Goal: Find contact information: Find contact information

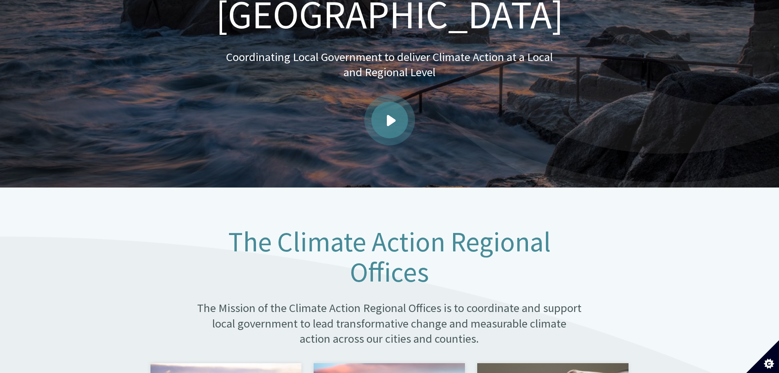
scroll to position [368, 0]
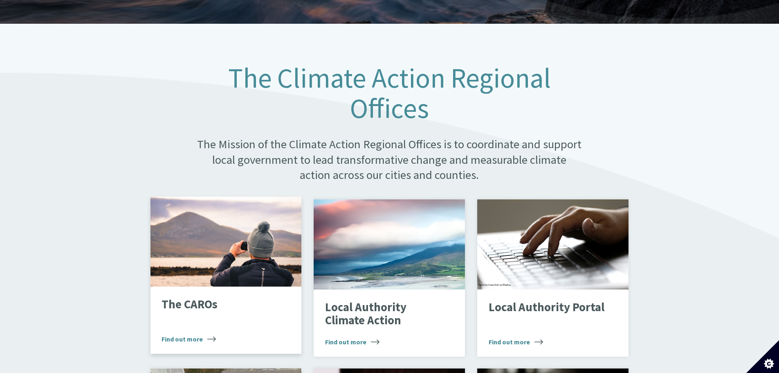
click at [211, 249] on div "Looking through binoculars" at bounding box center [226, 241] width 151 height 90
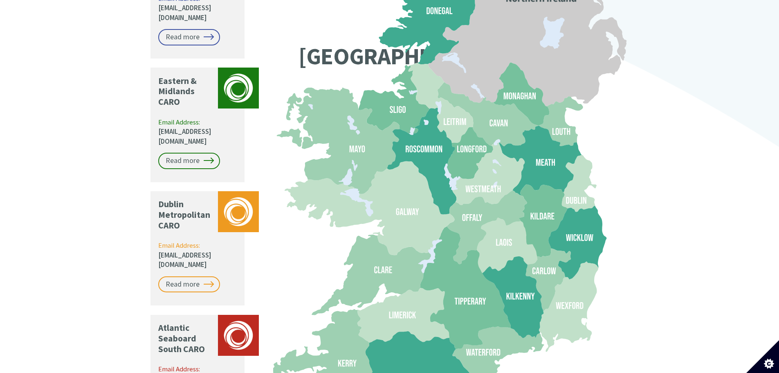
scroll to position [614, 0]
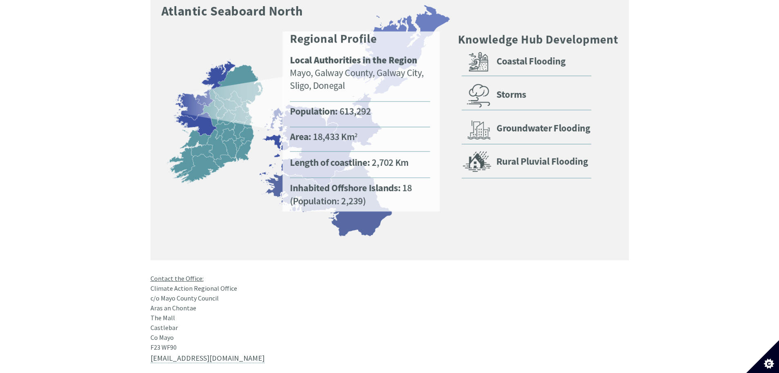
scroll to position [614, 0]
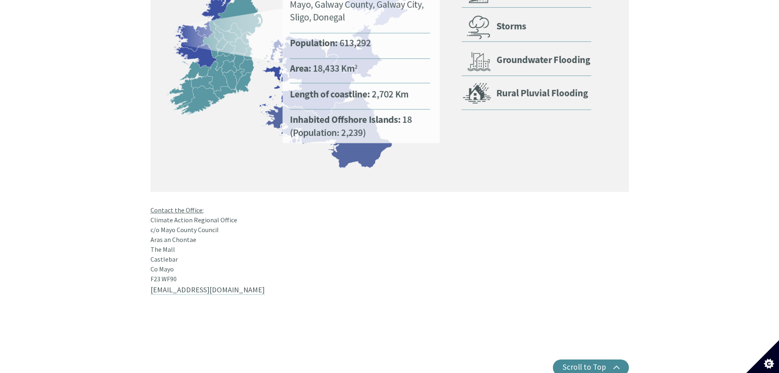
click at [212, 247] on div "Contact the Office: Climate Action Regional Office c/o Mayo County Council Aras…" at bounding box center [390, 104] width 479 height 359
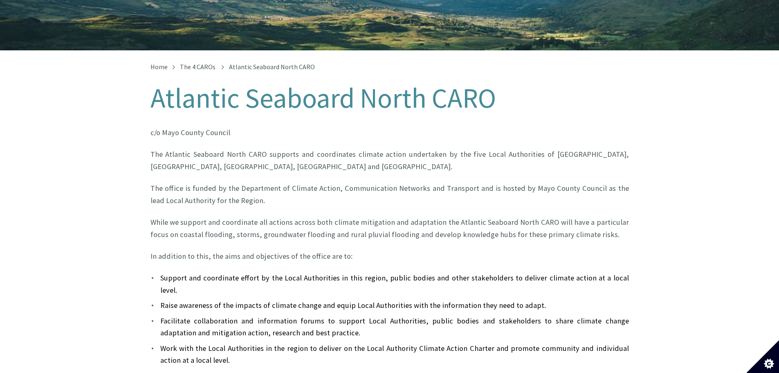
scroll to position [82, 0]
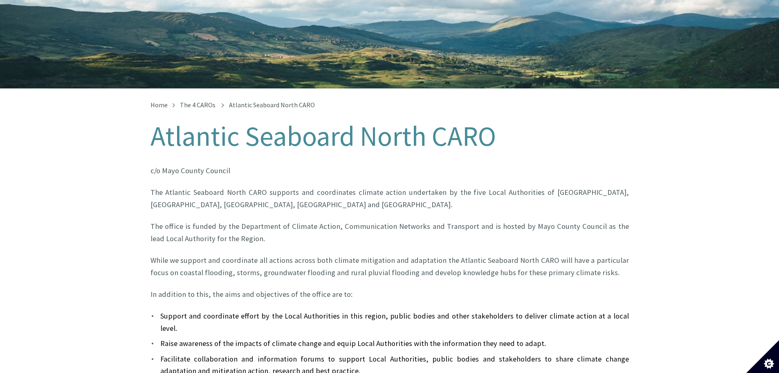
click at [379, 127] on h1 "Atlantic Seaboard North CARO" at bounding box center [390, 136] width 479 height 30
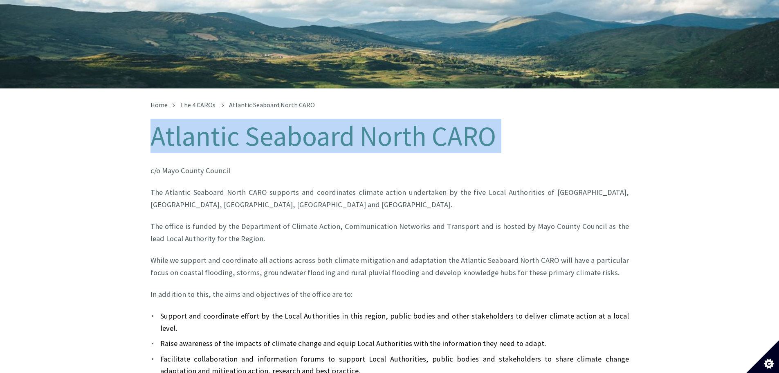
click at [379, 127] on h1 "Atlantic Seaboard North CARO" at bounding box center [390, 136] width 479 height 30
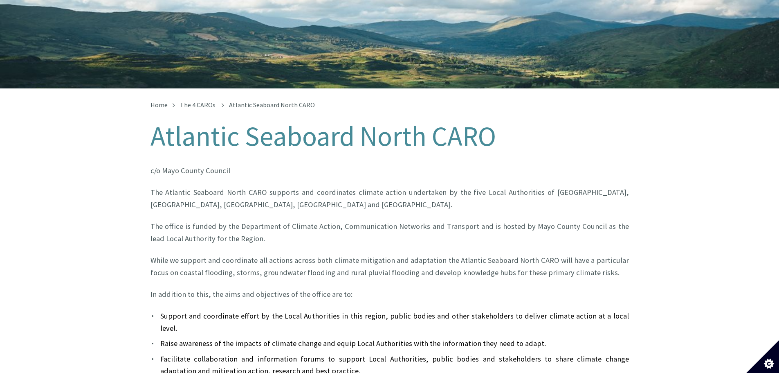
drag, startPoint x: 379, startPoint y: 127, endPoint x: 317, endPoint y: 151, distance: 66.3
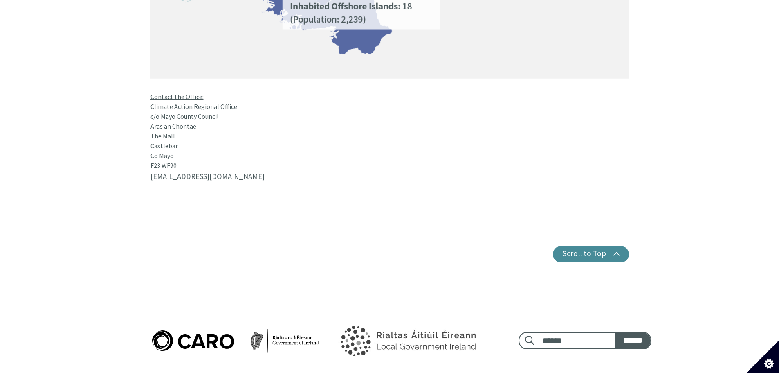
scroll to position [736, 0]
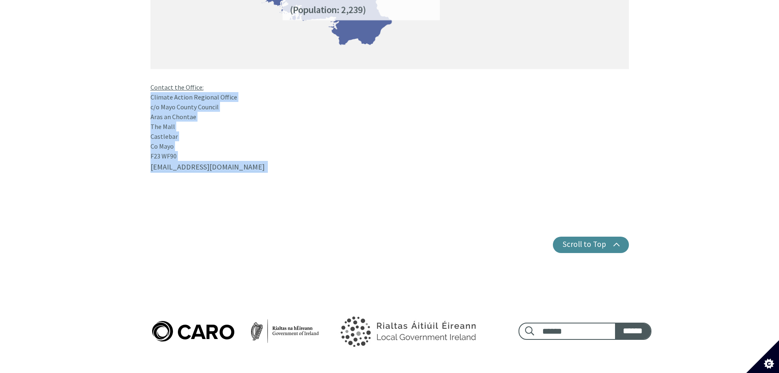
drag, startPoint x: 251, startPoint y: 137, endPoint x: 261, endPoint y: 81, distance: 57.3
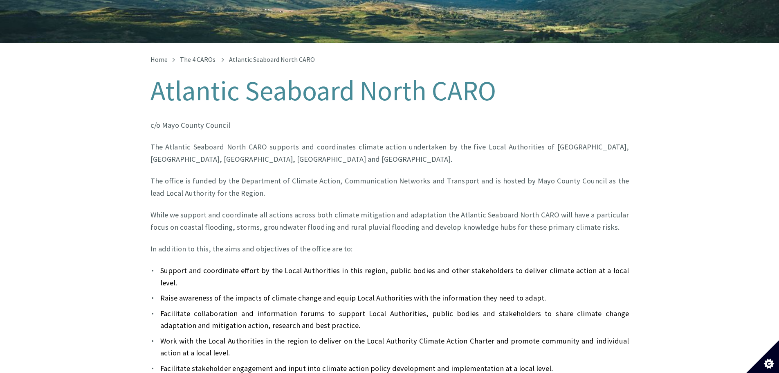
scroll to position [41, 0]
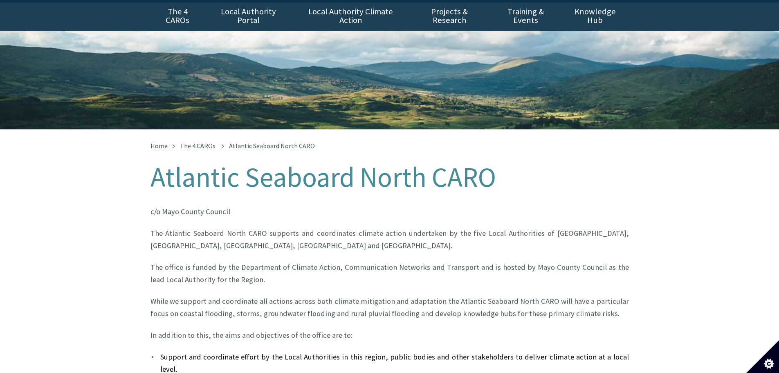
click at [297, 165] on h1 "Atlantic Seaboard North CARO" at bounding box center [390, 177] width 479 height 30
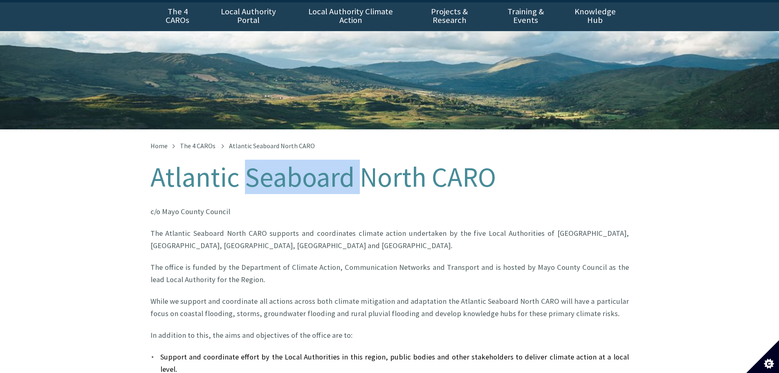
click at [297, 165] on h1 "Atlantic Seaboard North CARO" at bounding box center [390, 177] width 479 height 30
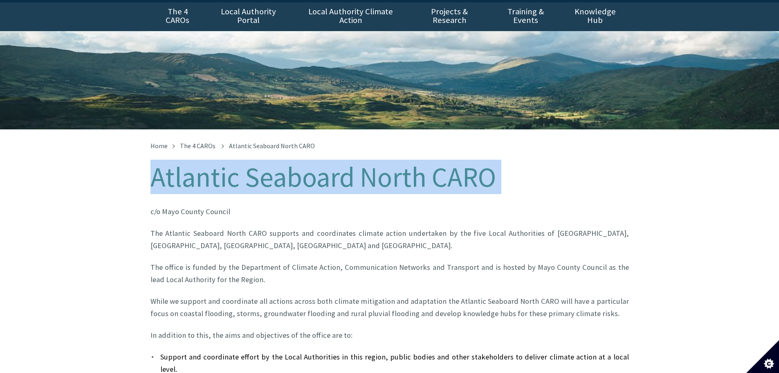
click at [297, 165] on h1 "Atlantic Seaboard North CARO" at bounding box center [390, 177] width 479 height 30
copy div "Atlantic Seaboard North CARO"
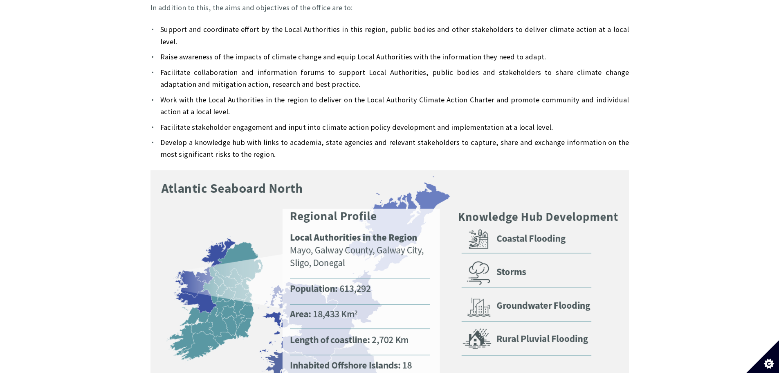
scroll to position [614, 0]
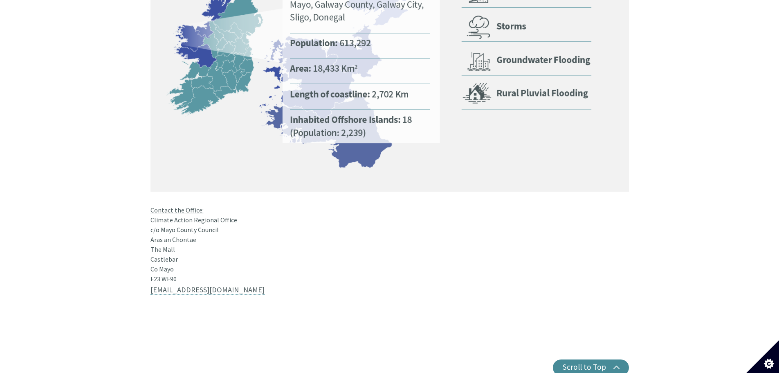
click at [195, 206] on u "Contact the Office:" at bounding box center [177, 210] width 53 height 8
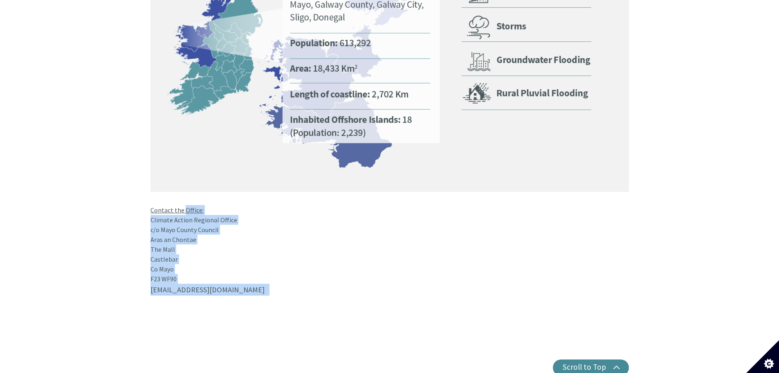
drag, startPoint x: 195, startPoint y: 189, endPoint x: 214, endPoint y: 274, distance: 87.1
click at [214, 283] on p "caro@mayococo.ie" at bounding box center [390, 295] width 479 height 24
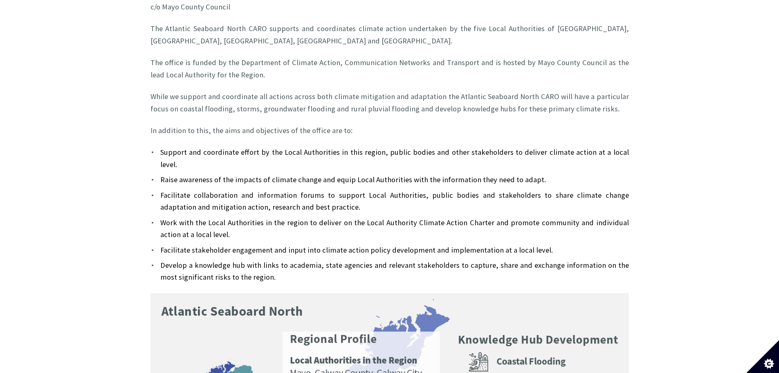
scroll to position [0, 0]
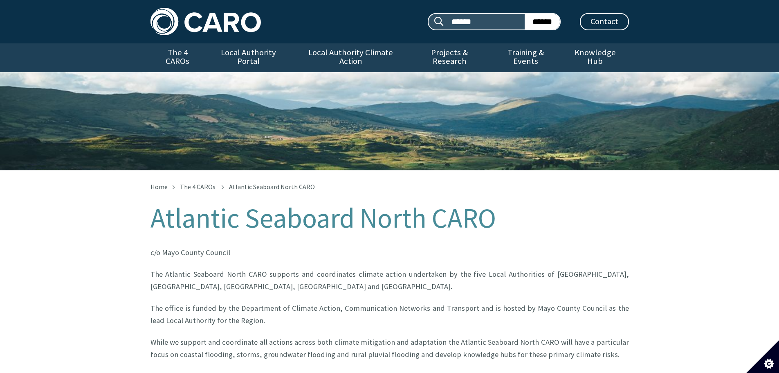
click at [304, 220] on h1 "Atlantic Seaboard North CARO" at bounding box center [390, 218] width 479 height 30
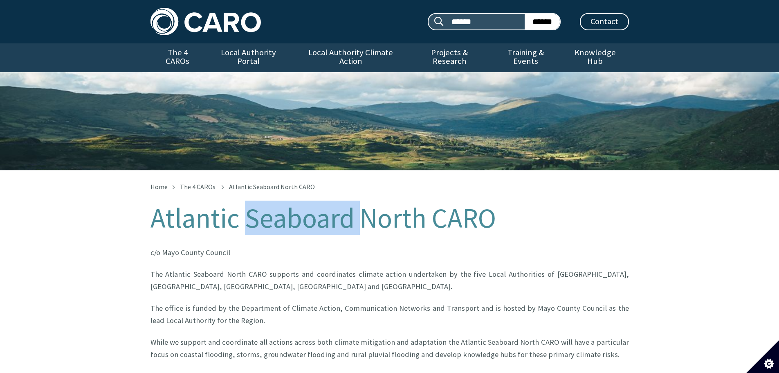
click at [304, 220] on h1 "Atlantic Seaboard North CARO" at bounding box center [390, 218] width 479 height 30
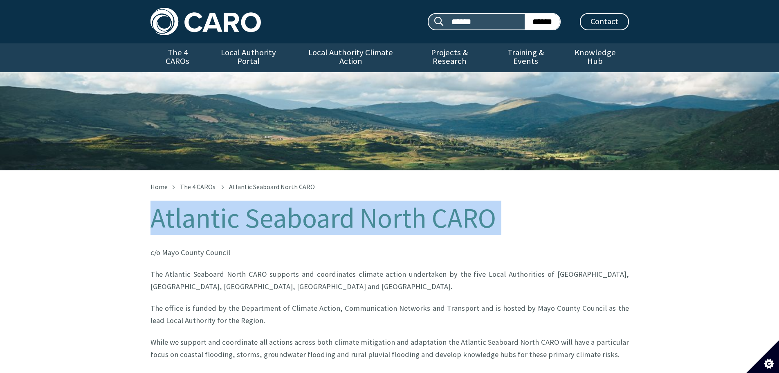
click at [304, 220] on h1 "Atlantic Seaboard North CARO" at bounding box center [390, 218] width 479 height 30
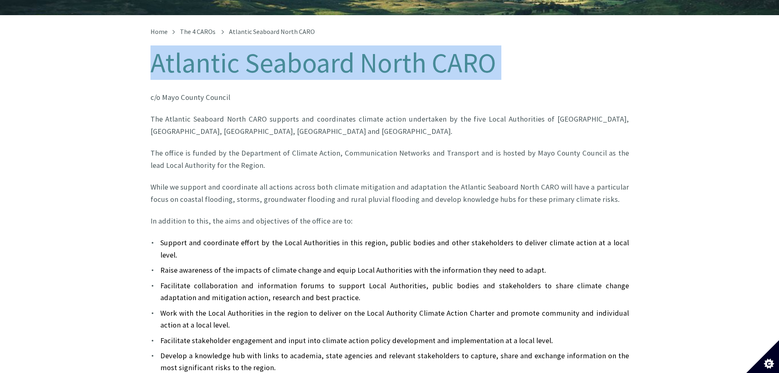
scroll to position [205, 0]
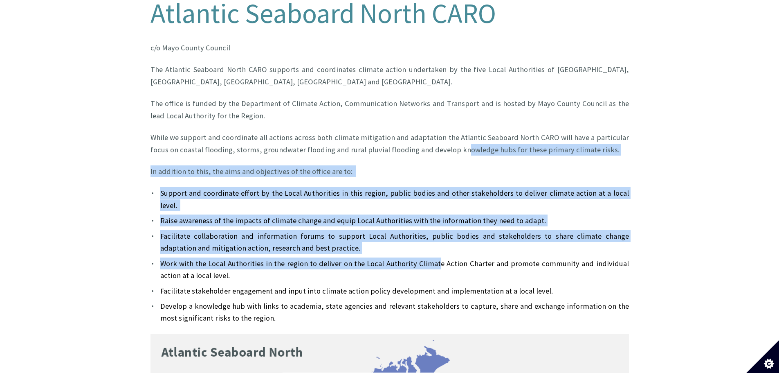
drag, startPoint x: 424, startPoint y: 203, endPoint x: 438, endPoint y: 136, distance: 68.0
click at [437, 137] on div "The Atlantic Seaboard North CARO supports and coordinates climate action undert…" at bounding box center [390, 193] width 479 height 260
click at [438, 136] on p "While we support and coordinate all actions across both climate mitigation and …" at bounding box center [390, 143] width 479 height 24
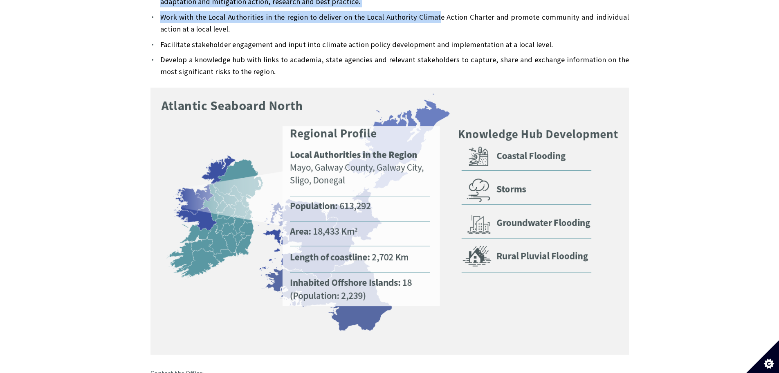
scroll to position [450, 0]
click at [437, 134] on img at bounding box center [390, 222] width 479 height 268
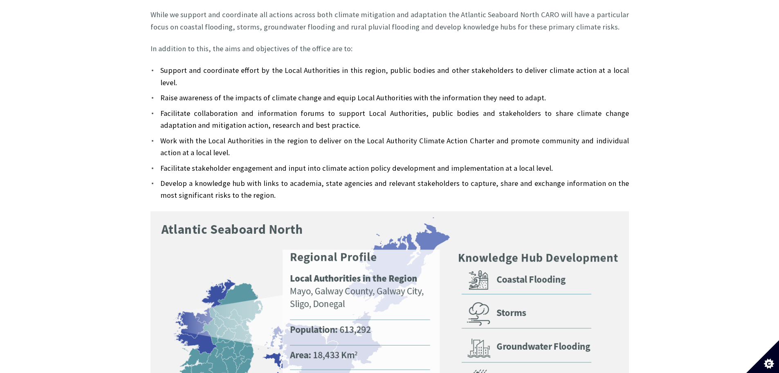
click at [425, 162] on li "Facilitate stakeholder engagement and input into climate action policy developm…" at bounding box center [390, 168] width 479 height 12
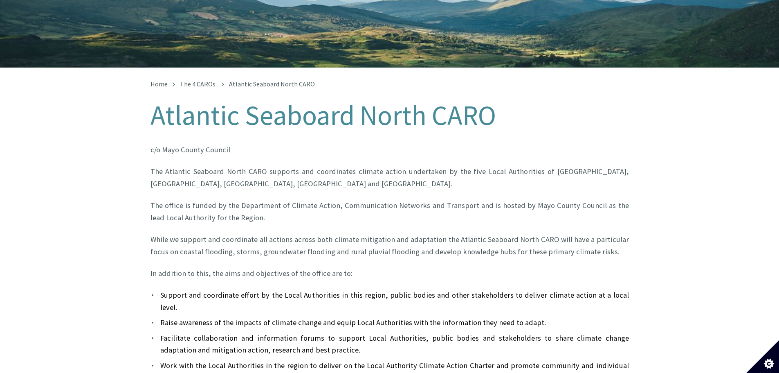
scroll to position [164, 0]
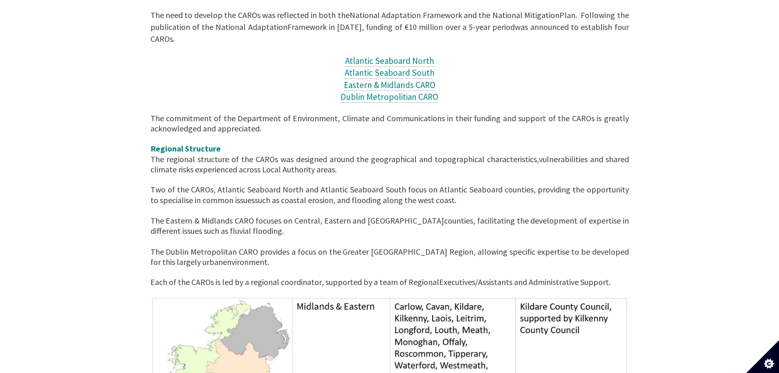
scroll to position [327, 0]
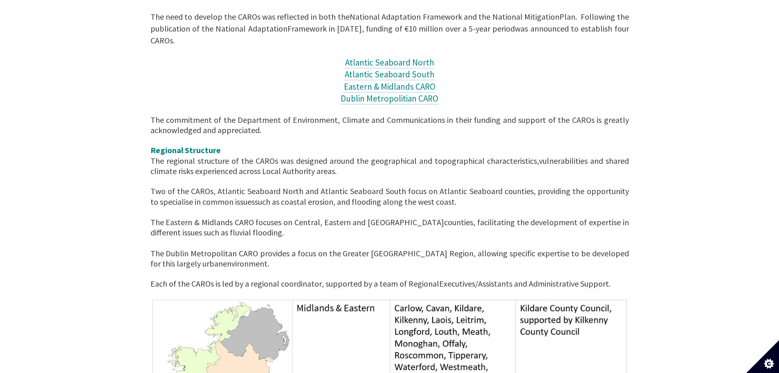
click at [407, 278] on span "Each of the CAROs is led by a regional coordinator, supported by a team of Regi…" at bounding box center [295, 283] width 289 height 10
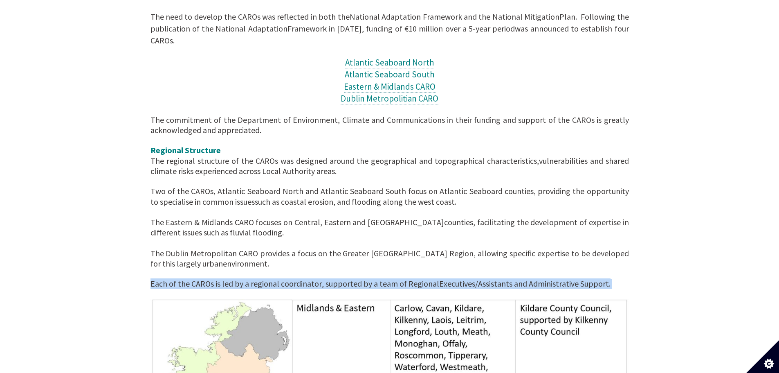
click at [407, 278] on span "Each of the CAROs is led by a regional coordinator, supported by a team of Regi…" at bounding box center [295, 283] width 289 height 10
copy div "Each of the CAROs is led by a regional coordinator, supported by a team of Regi…"
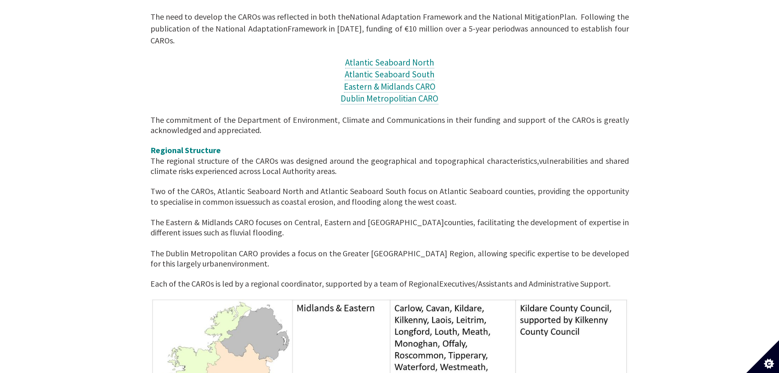
click at [418, 196] on span "such as coastal erosion, and flooding along the west coast. The Eastern & Midla…" at bounding box center [304, 211] width 306 height 31
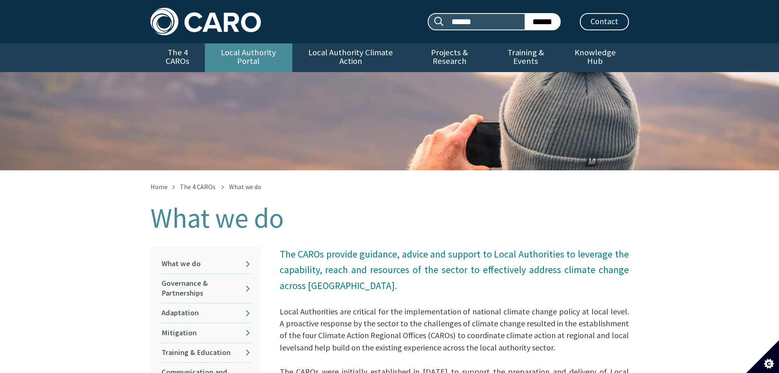
click at [218, 51] on link "Local Authority Portal" at bounding box center [249, 57] width 88 height 29
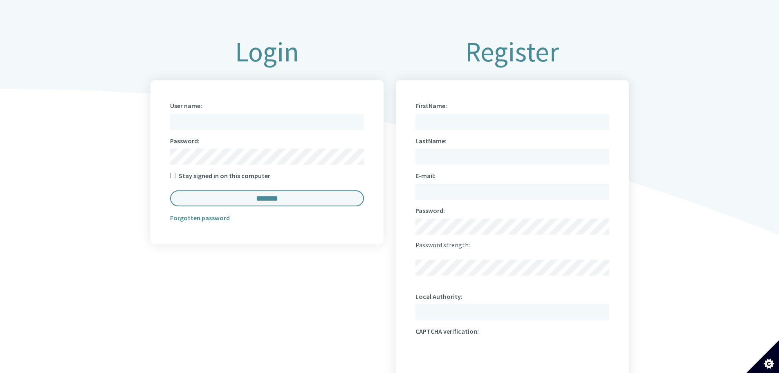
scroll to position [491, 0]
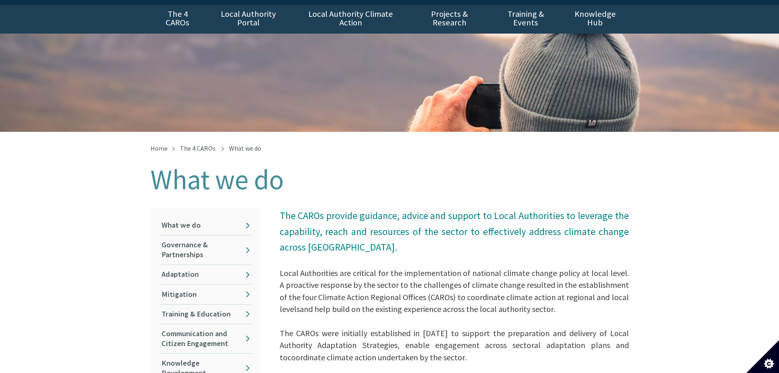
scroll to position [82, 0]
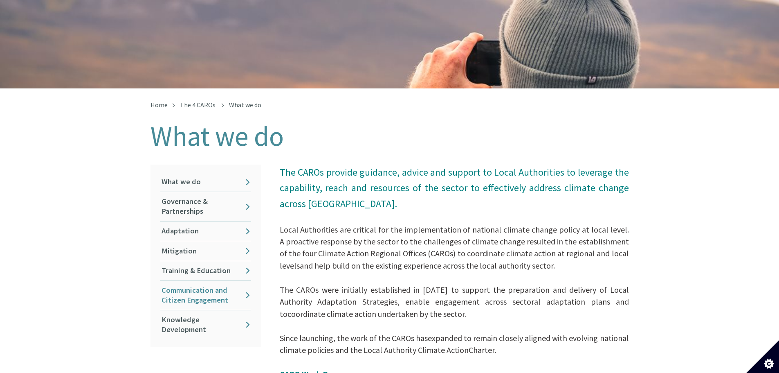
click at [198, 287] on link "Communication and Citizen Engagement" at bounding box center [205, 295] width 91 height 29
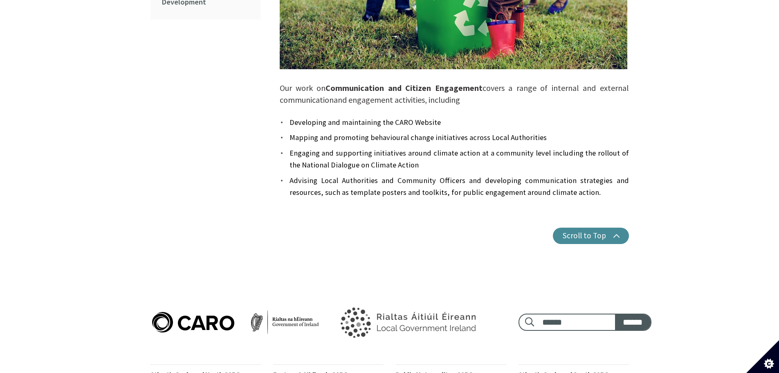
scroll to position [508, 0]
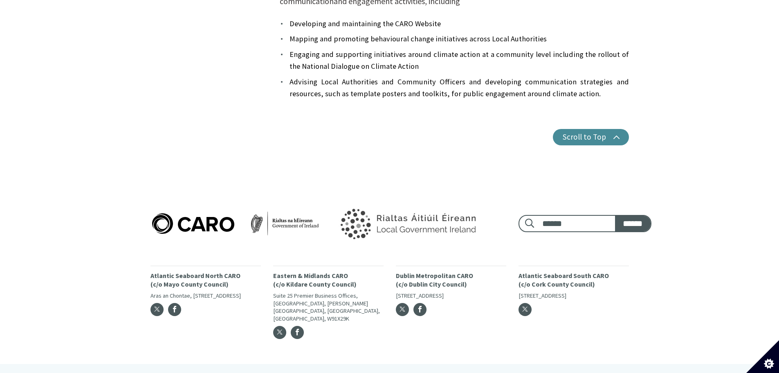
drag, startPoint x: 314, startPoint y: 271, endPoint x: 315, endPoint y: 280, distance: 8.6
click at [315, 280] on p "Eastern & Midlands CARO (c/o Kildare County Council)" at bounding box center [328, 279] width 110 height 17
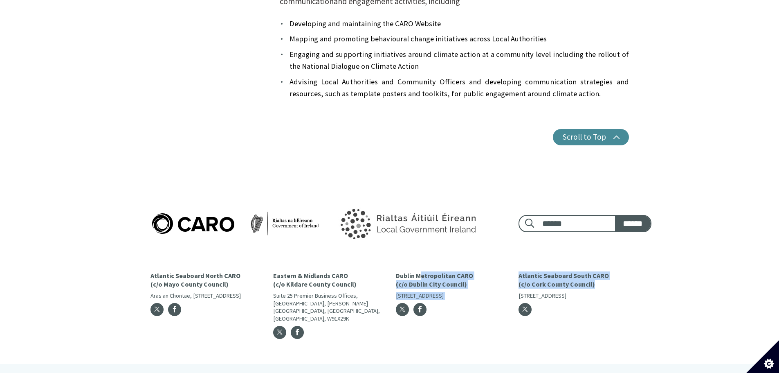
drag, startPoint x: 422, startPoint y: 267, endPoint x: 636, endPoint y: 277, distance: 214.6
click at [636, 277] on div "Footer search: ****** ****** Atlantic Seaboard North CARO (c/o Mayo County Coun…" at bounding box center [389, 267] width 779 height 192
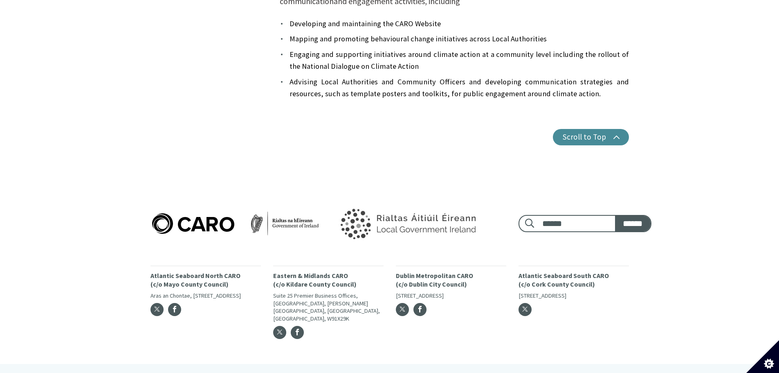
click at [451, 271] on p "Dublin Metropolitan CARO (c/o Dublin City Council)" at bounding box center [451, 279] width 110 height 17
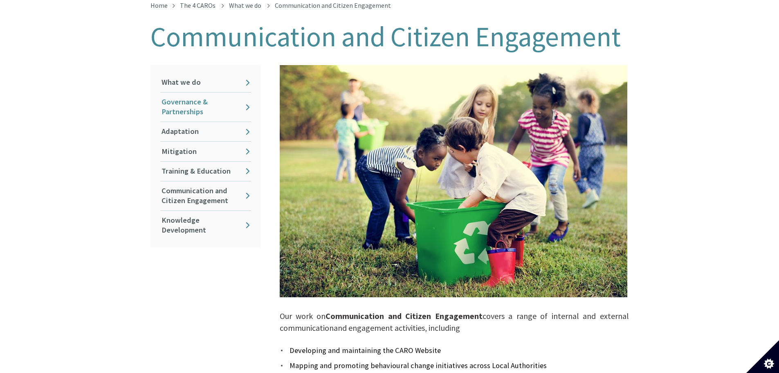
scroll to position [139, 0]
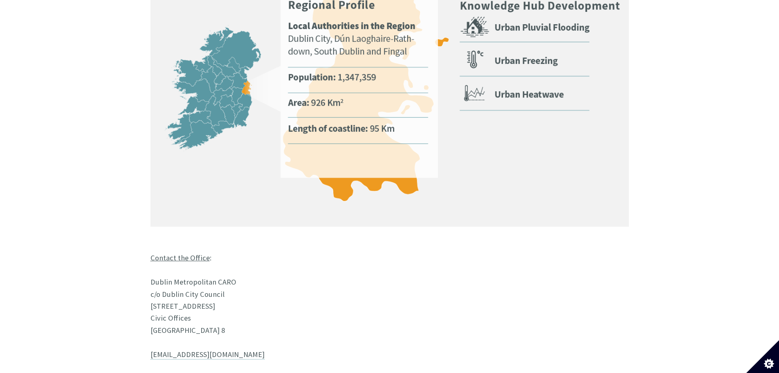
scroll to position [655, 0]
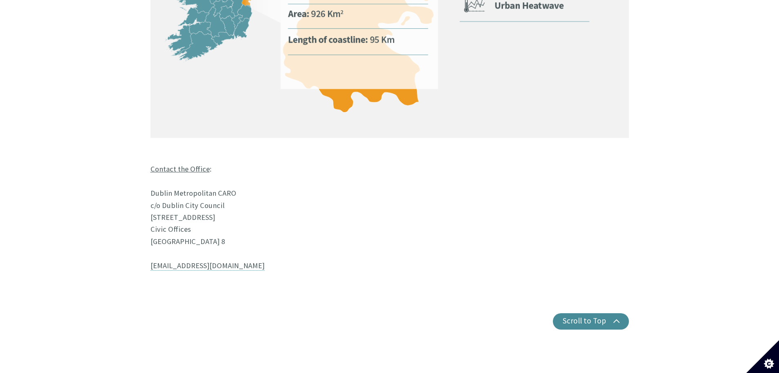
drag, startPoint x: 196, startPoint y: 126, endPoint x: 220, endPoint y: 190, distance: 68.2
click at [220, 190] on p "Contact the Office : [STREET_ADDRESS] [EMAIL_ADDRESS][DOMAIN_NAME]" at bounding box center [390, 70] width 479 height 425
click at [220, 190] on p "Contact the Office : Dublin Metropolitan CARO c/o Dublin City Council Block 1, …" at bounding box center [390, 70] width 479 height 425
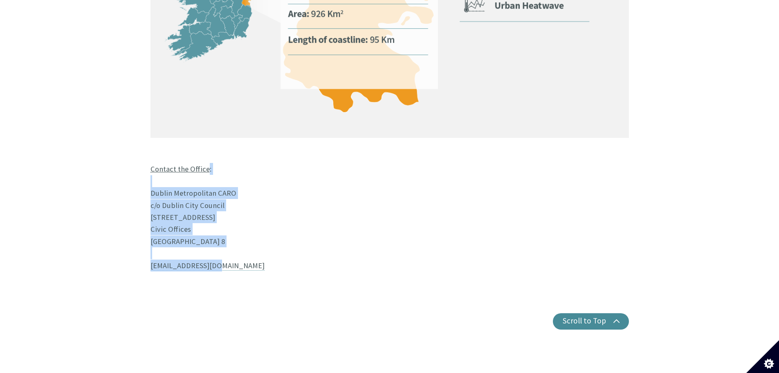
drag, startPoint x: 251, startPoint y: 225, endPoint x: 292, endPoint y: 130, distance: 103.9
click at [292, 130] on p "Contact the Office : Dublin Metropolitan CARO c/o Dublin City Council Block 1, …" at bounding box center [390, 70] width 479 height 425
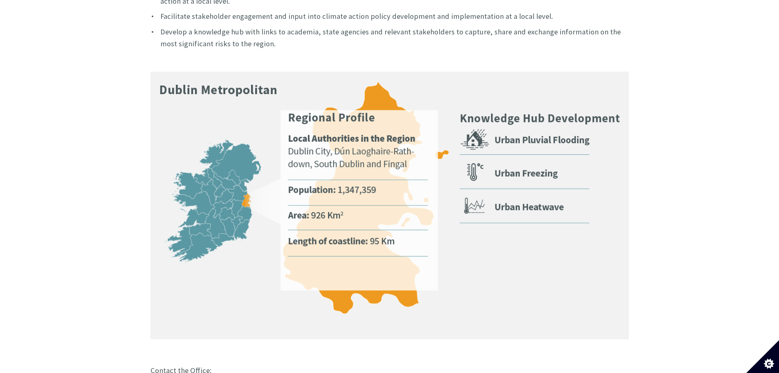
scroll to position [409, 0]
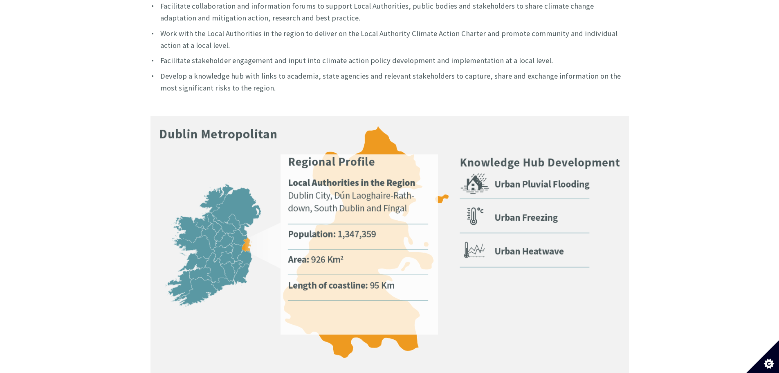
click at [708, 198] on div "Home The 4 CAROs Dublin Metropolitan CARO Dublin Metropolitan CARO c/o Dublin C…" at bounding box center [389, 181] width 779 height 840
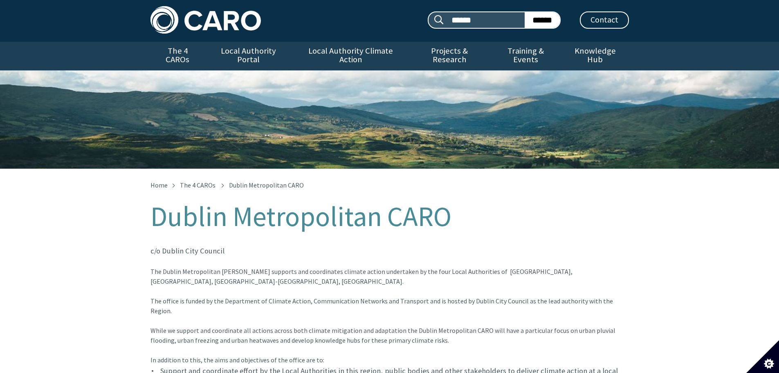
scroll to position [0, 0]
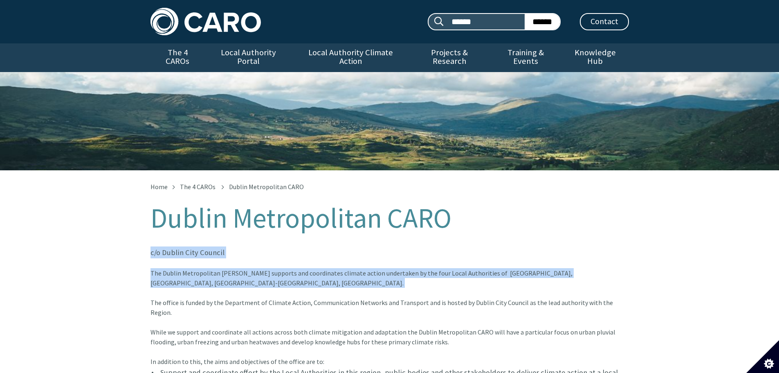
drag, startPoint x: 474, startPoint y: 184, endPoint x: 479, endPoint y: 279, distance: 94.7
click at [479, 279] on div "The Dublin Metropolitan CARO supports and coordinates climate action undertaken…" at bounding box center [390, 297] width 479 height 59
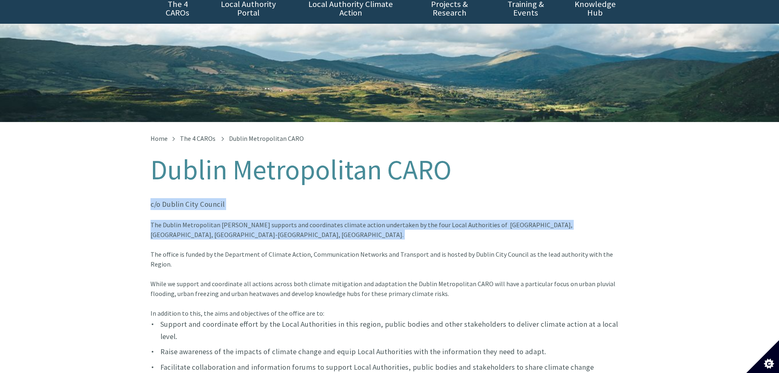
scroll to position [82, 0]
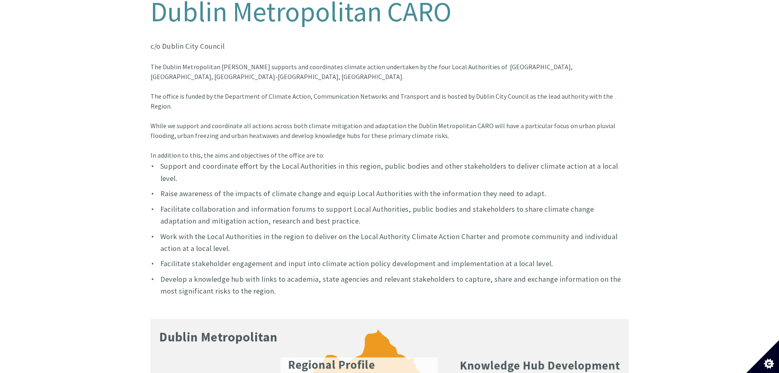
scroll to position [205, 0]
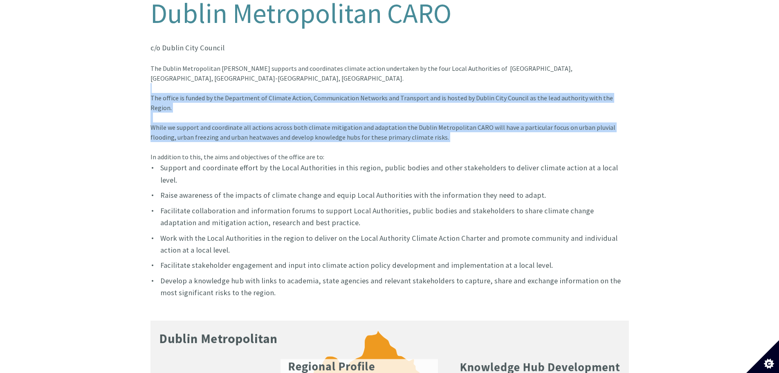
drag, startPoint x: 133, startPoint y: 72, endPoint x: 144, endPoint y: 123, distance: 51.8
click at [144, 123] on div "Home The 4 CAROs Dublin Metropolitan CARO Dublin Metropolitan CARO c/o Dublin C…" at bounding box center [389, 379] width 491 height 801
drag, startPoint x: 713, startPoint y: 97, endPoint x: 724, endPoint y: 67, distance: 32.0
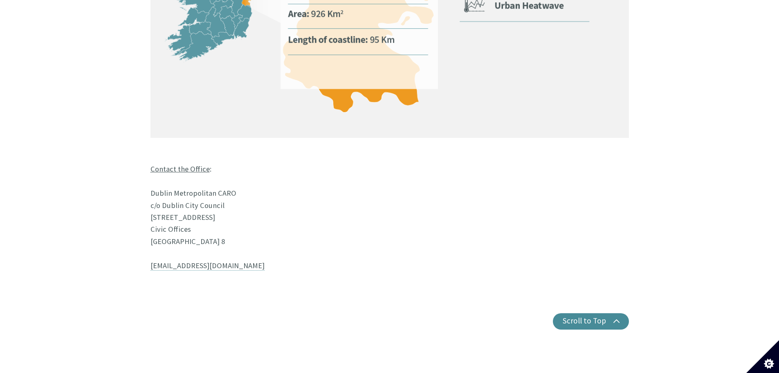
scroll to position [450, 0]
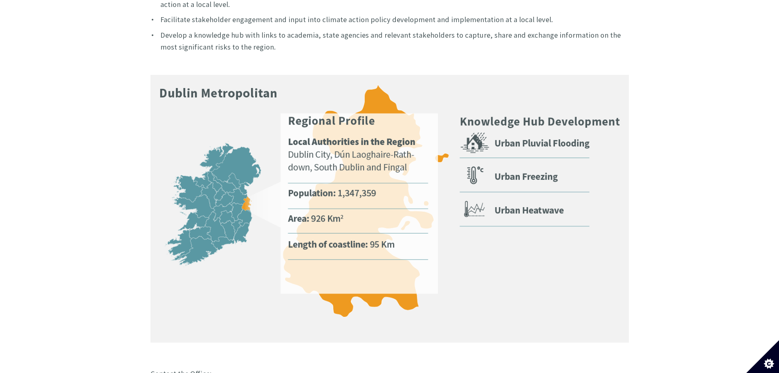
click at [506, 148] on img at bounding box center [390, 209] width 479 height 268
click at [502, 181] on img at bounding box center [390, 209] width 479 height 268
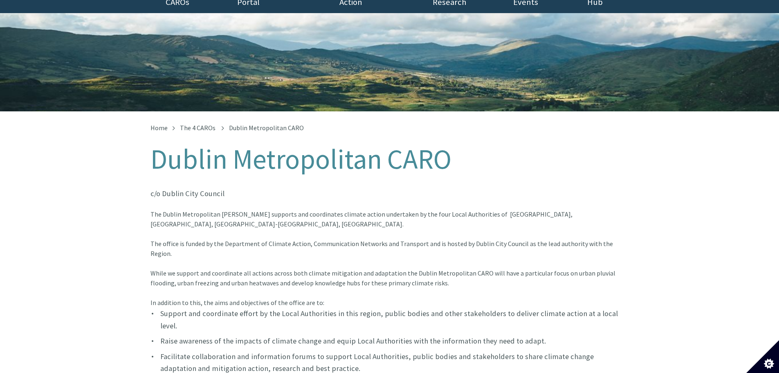
scroll to position [0, 0]
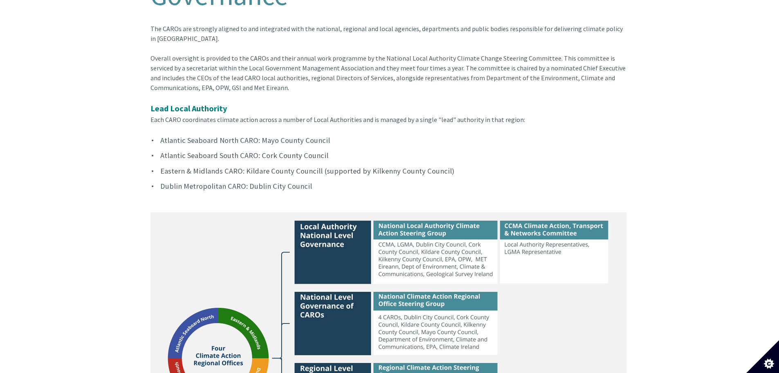
scroll to position [286, 0]
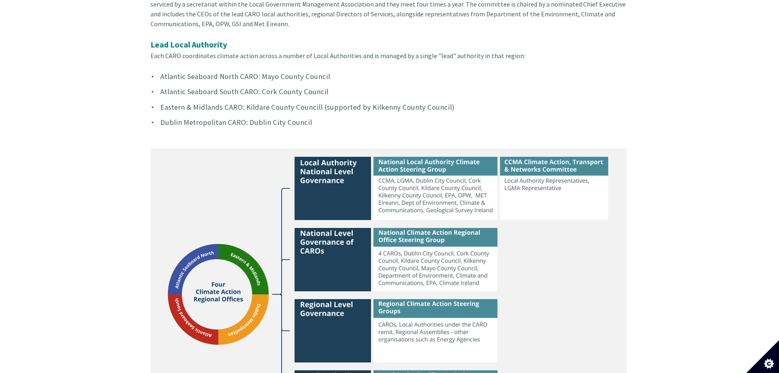
click at [698, 216] on div "Home The 4 CAROs Governance Governance The CAROs are strongly aligned to and in…" at bounding box center [389, 263] width 779 height 758
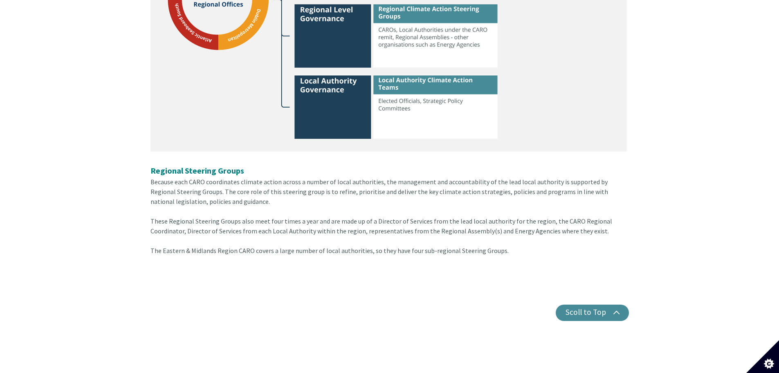
scroll to position [655, 0]
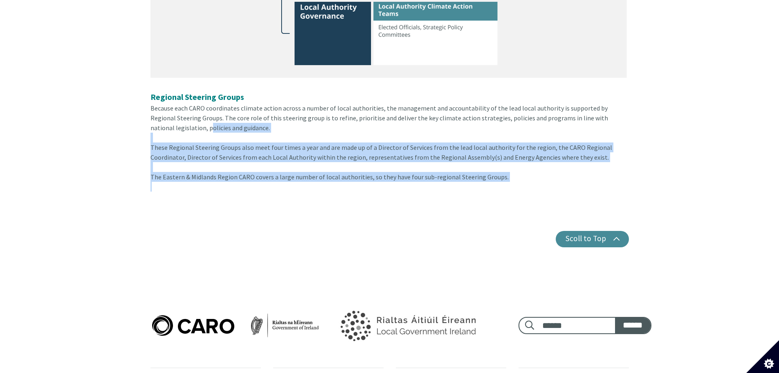
drag, startPoint x: 119, startPoint y: 191, endPoint x: 141, endPoint y: 120, distance: 74.3
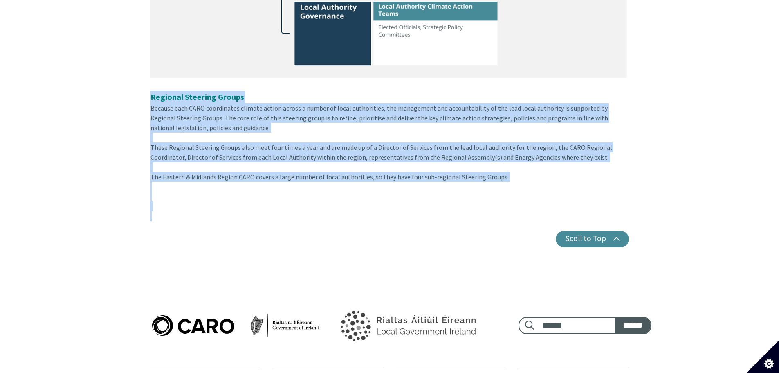
drag, startPoint x: 623, startPoint y: 215, endPoint x: 642, endPoint y: 86, distance: 129.9
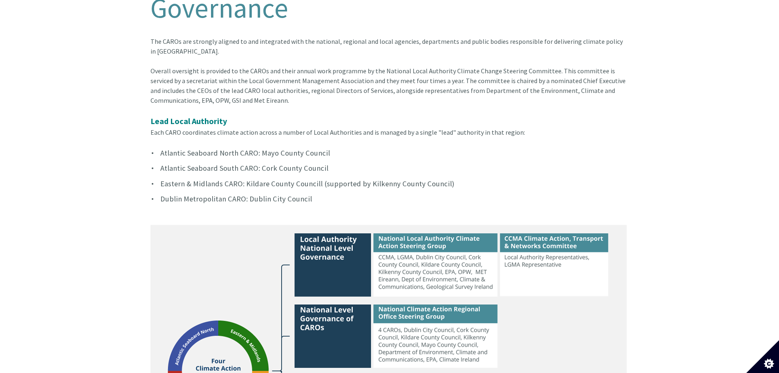
scroll to position [82, 0]
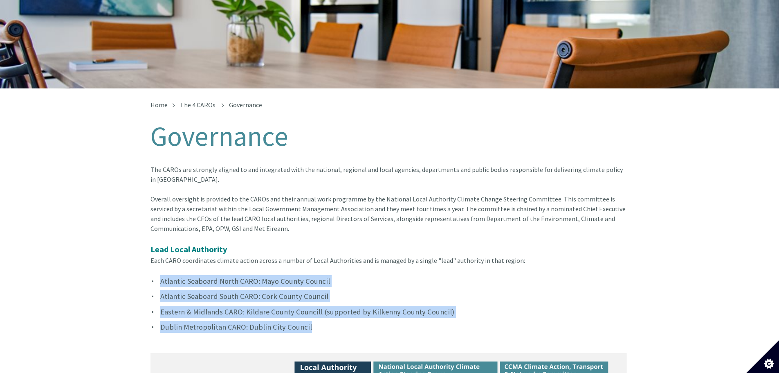
drag, startPoint x: 358, startPoint y: 263, endPoint x: 356, endPoint y: 326, distance: 62.6
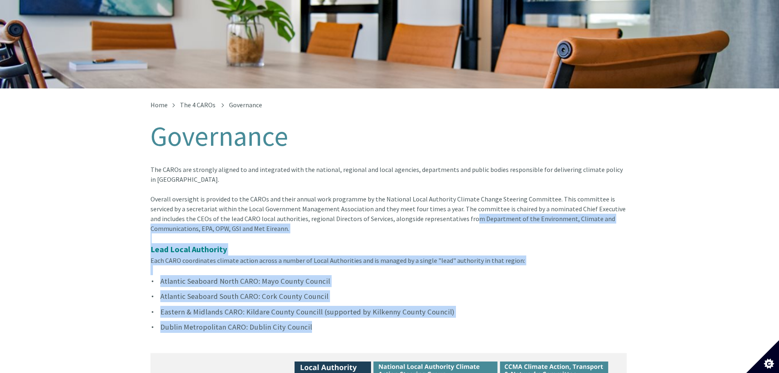
drag, startPoint x: 359, startPoint y: 311, endPoint x: 419, endPoint y: 214, distance: 114.4
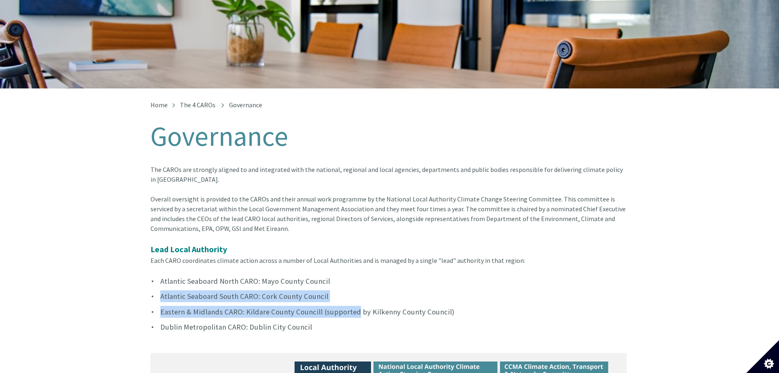
drag, startPoint x: 357, startPoint y: 273, endPoint x: 353, endPoint y: 295, distance: 22.9
click at [353, 295] on ul "Atlantic Seaboard North CARO: Mayo County Council Atlantic Seaboard South CARO:…" at bounding box center [390, 304] width 479 height 58
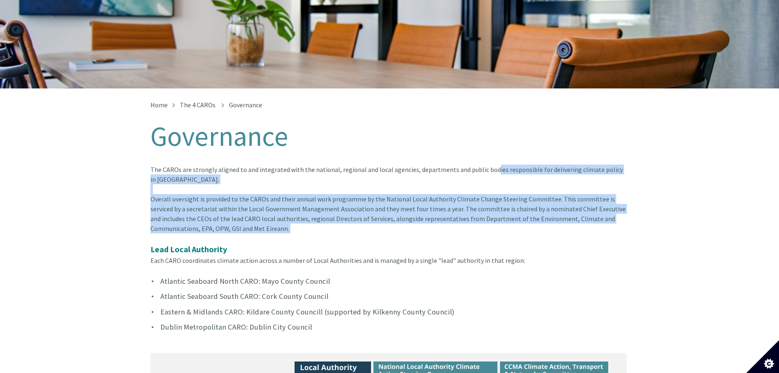
drag, startPoint x: 439, startPoint y: 143, endPoint x: 457, endPoint y: 228, distance: 86.6
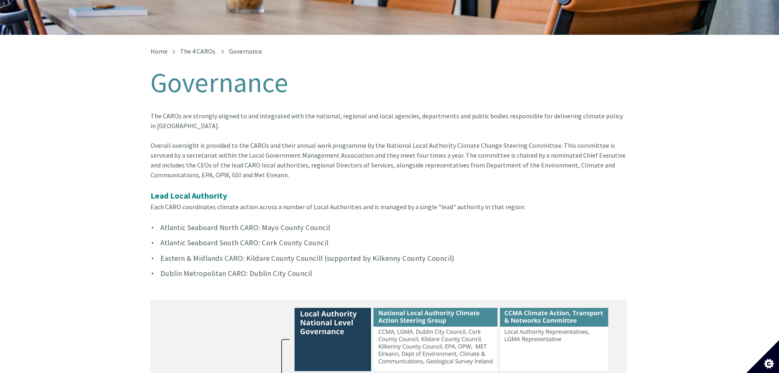
scroll to position [205, 0]
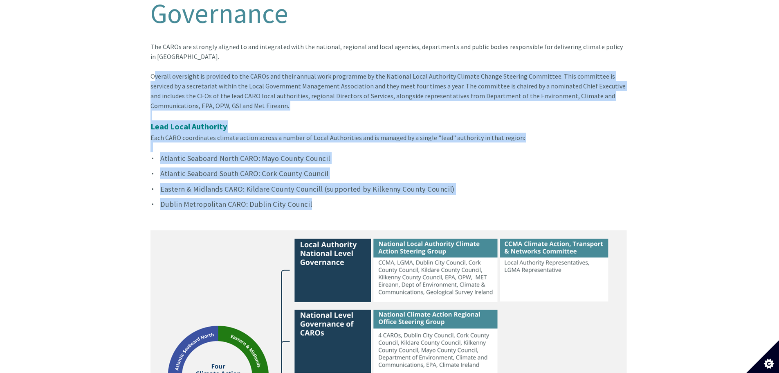
drag, startPoint x: 142, startPoint y: 70, endPoint x: 441, endPoint y: 213, distance: 332.3
click at [441, 213] on div "Home The 4 CAROs Governance Governance The CAROs are strongly aligned to and in…" at bounding box center [389, 345] width 779 height 758
click at [441, 213] on article "The CAROs are strongly aligned to and integrated with the national, regional an…" at bounding box center [390, 351] width 479 height 619
